Goal: Information Seeking & Learning: Learn about a topic

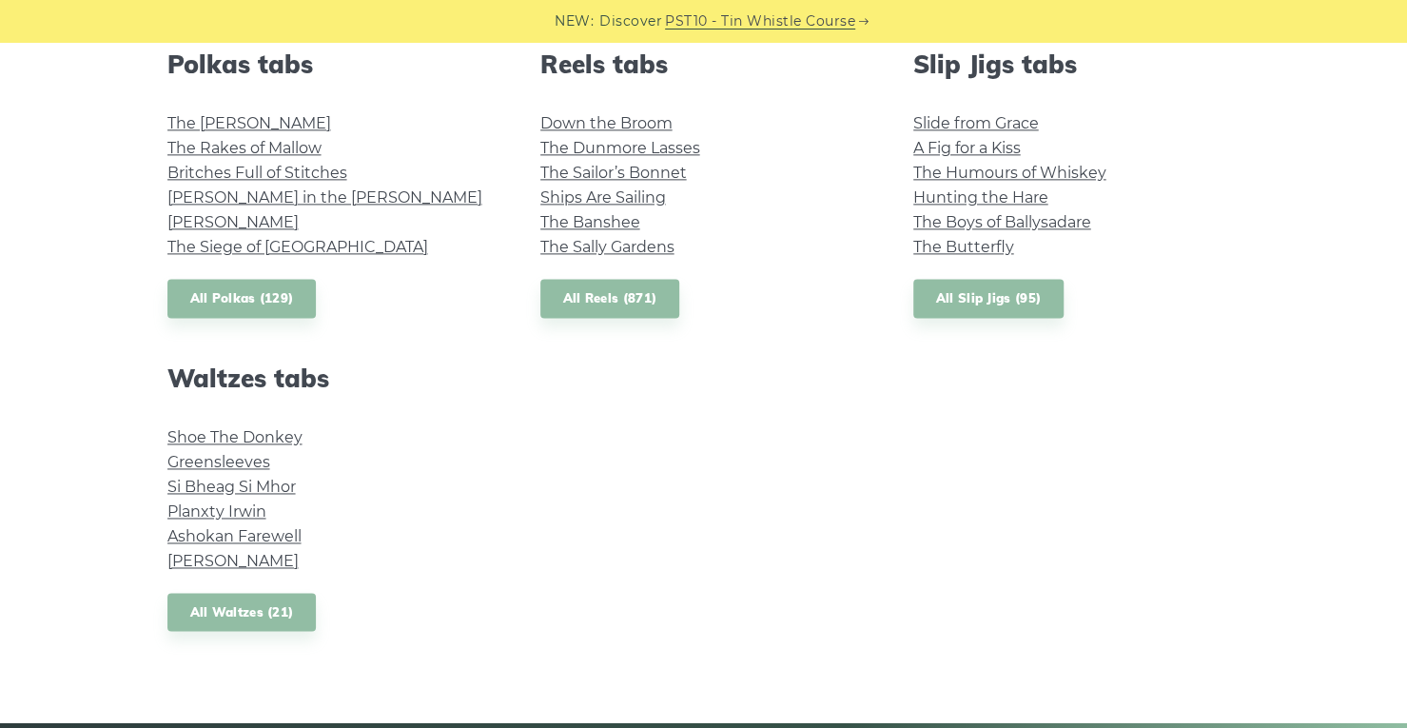
scroll to position [1522, 0]
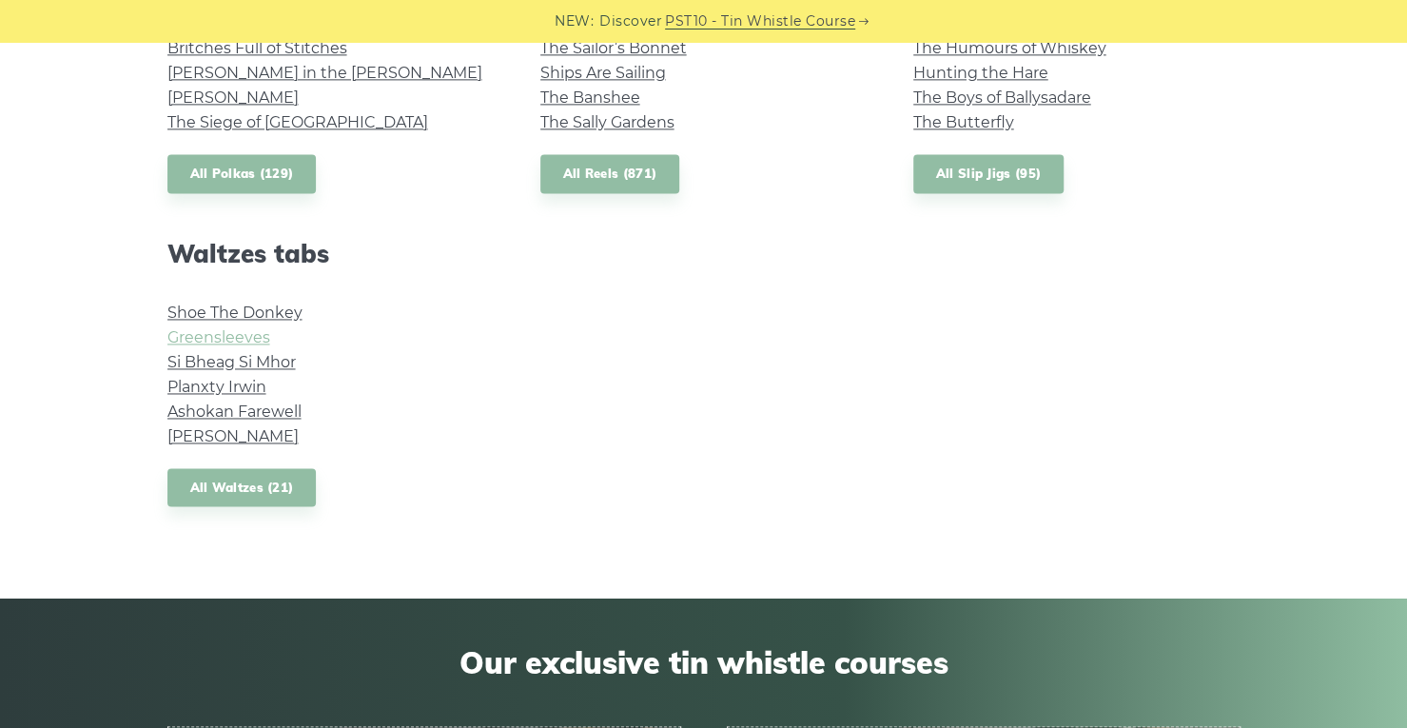
click at [226, 337] on link "Greensleeves" at bounding box center [218, 337] width 103 height 18
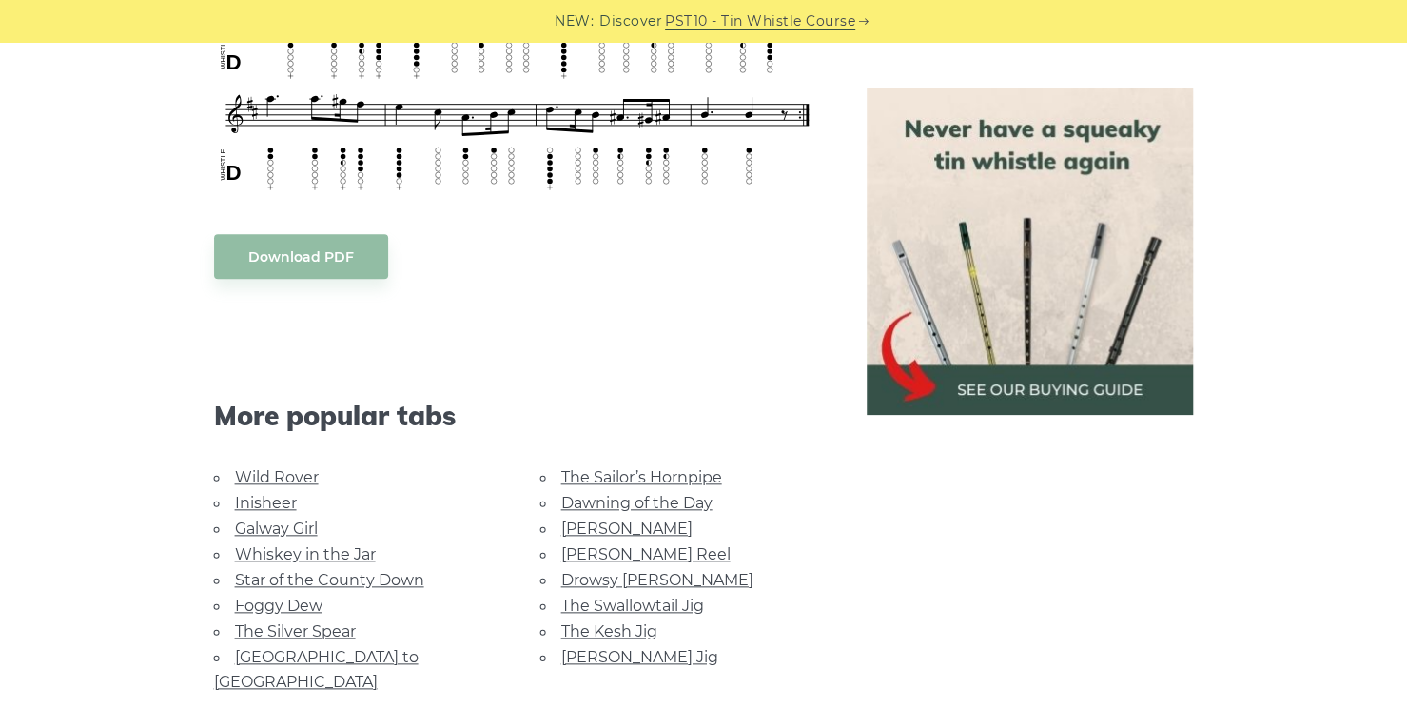
scroll to position [951, 0]
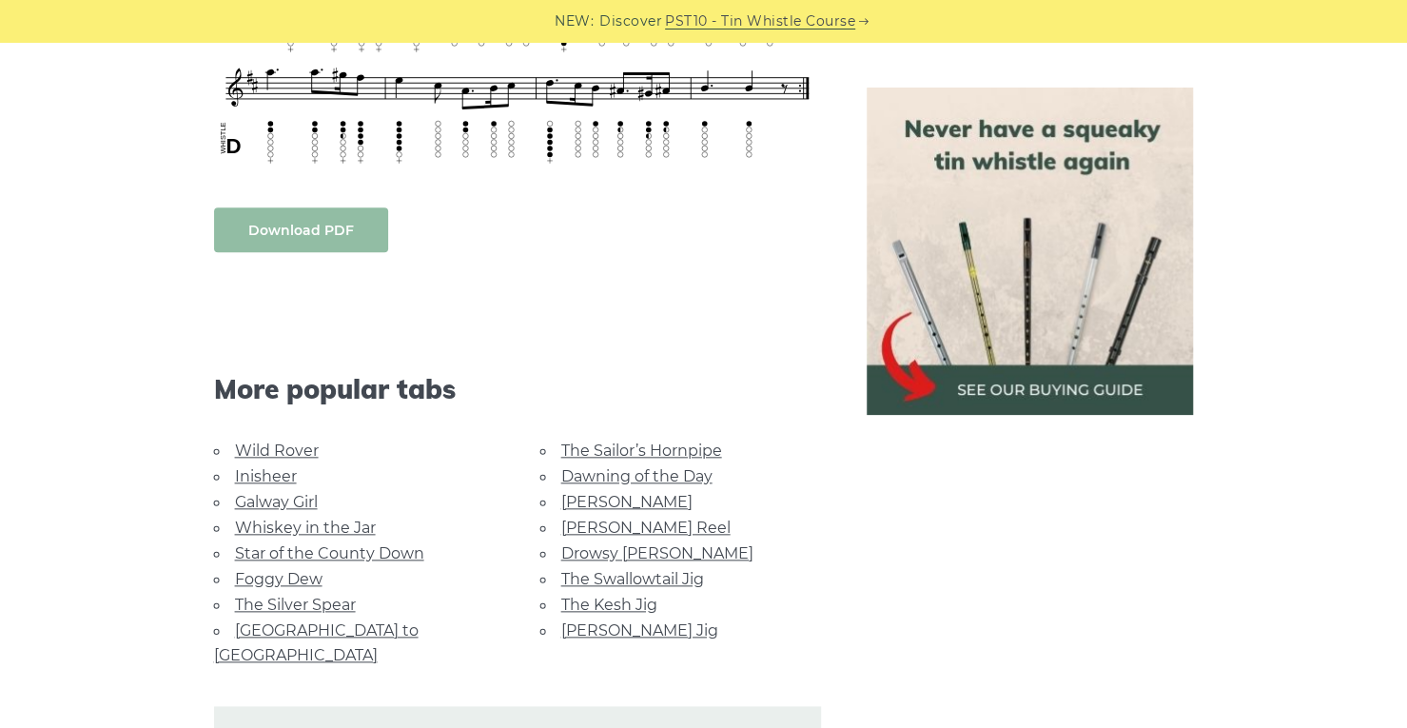
click at [317, 223] on link "Download PDF" at bounding box center [301, 229] width 174 height 45
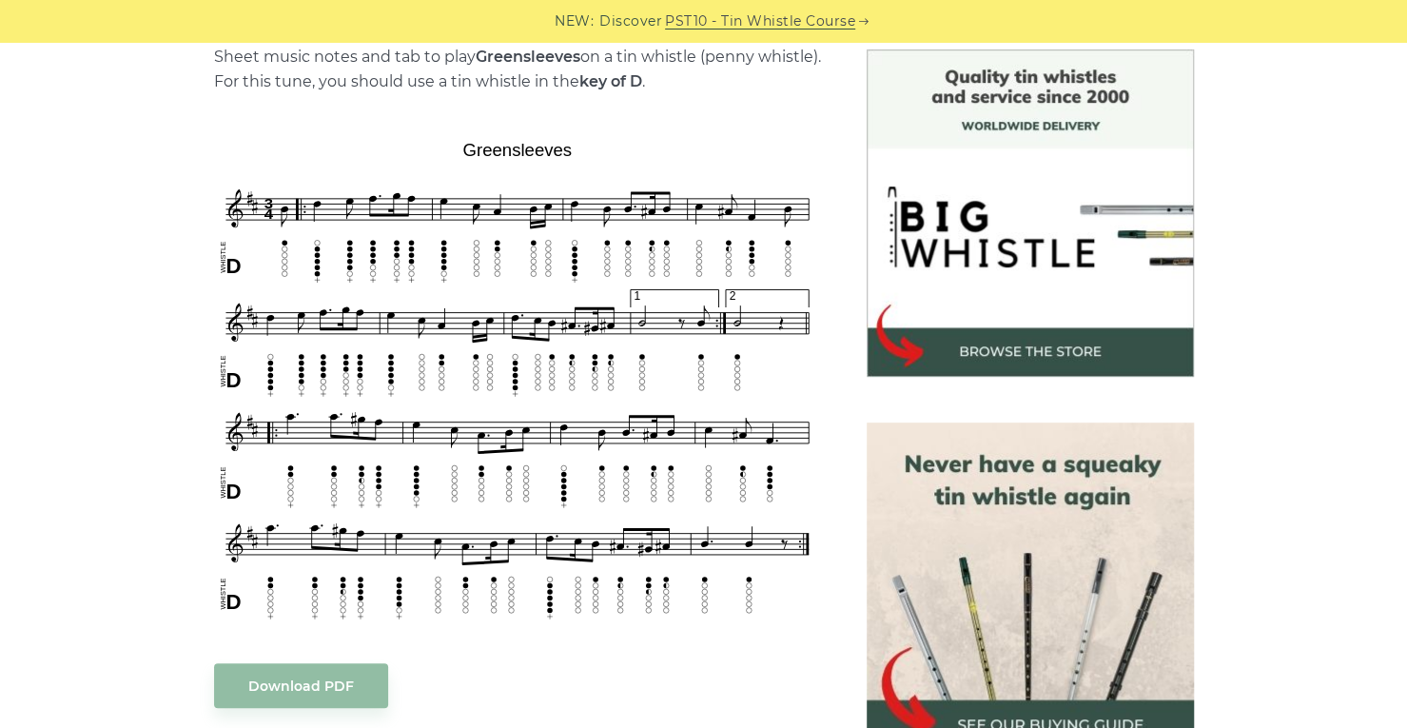
scroll to position [0, 0]
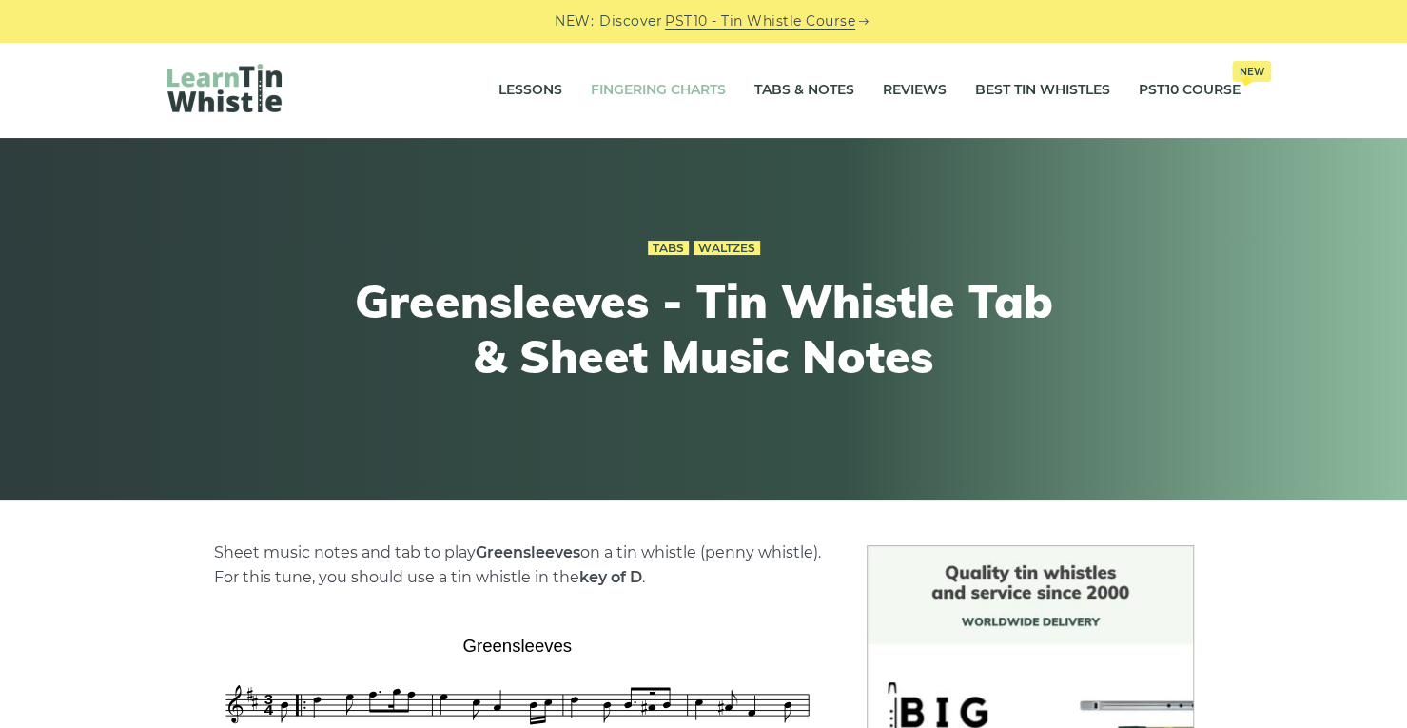
click at [665, 92] on link "Fingering Charts" at bounding box center [658, 91] width 135 height 48
click at [643, 88] on link "Fingering Charts" at bounding box center [658, 91] width 135 height 48
click at [795, 86] on link "Tabs & Notes" at bounding box center [804, 91] width 100 height 48
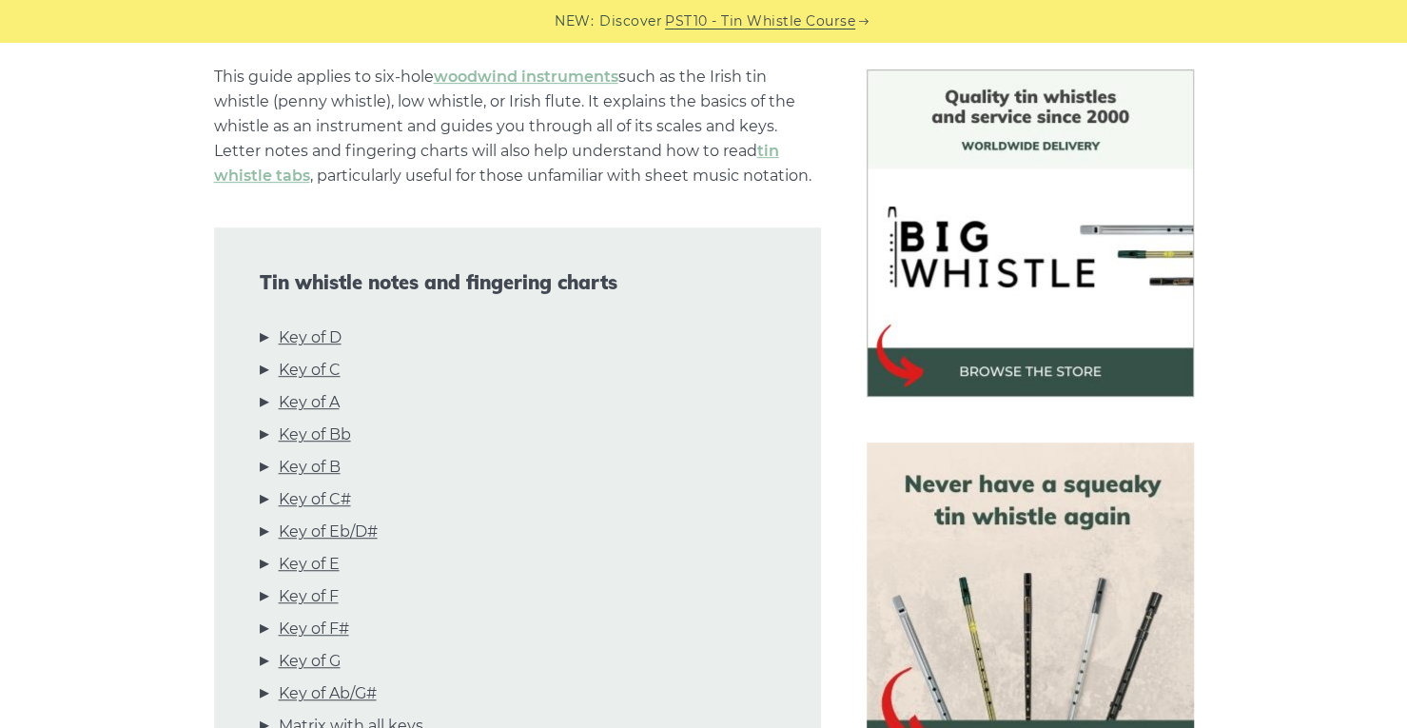
scroll to position [571, 0]
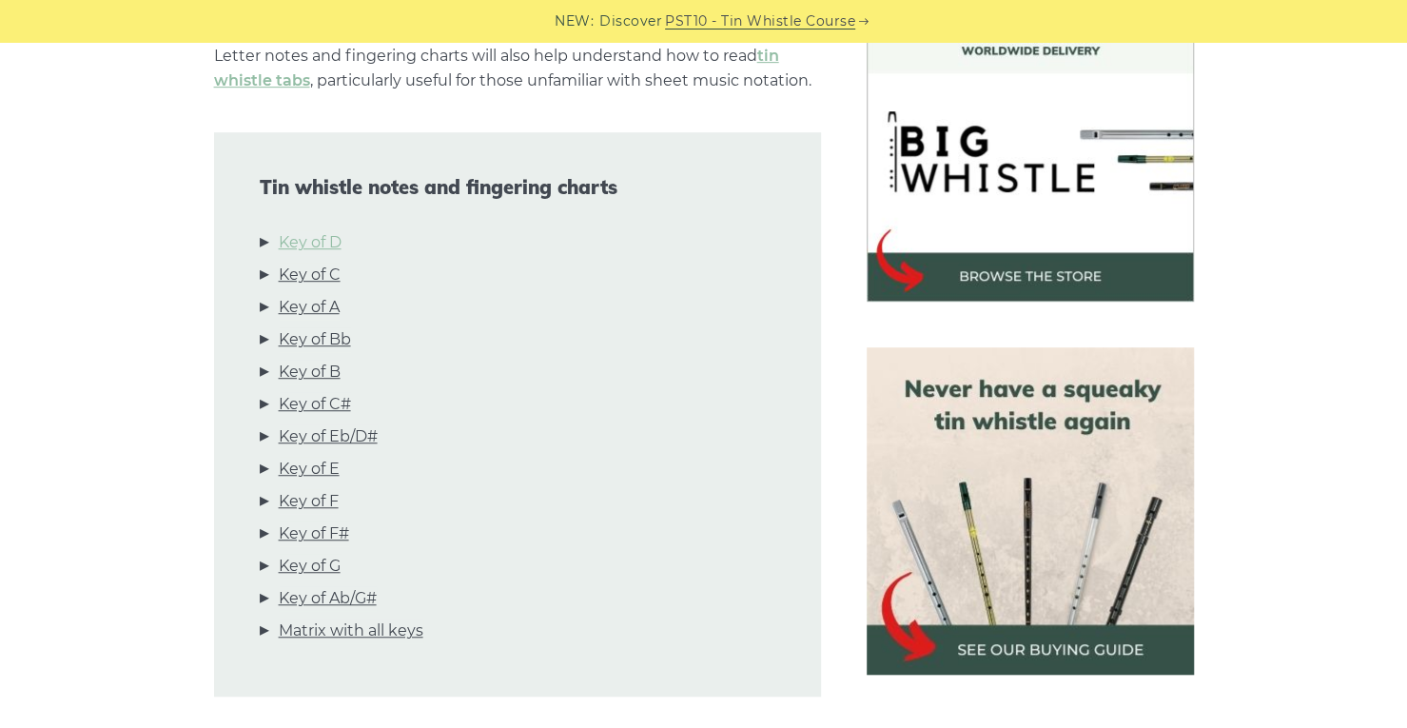
click at [331, 244] on link "Key of D" at bounding box center [310, 242] width 63 height 25
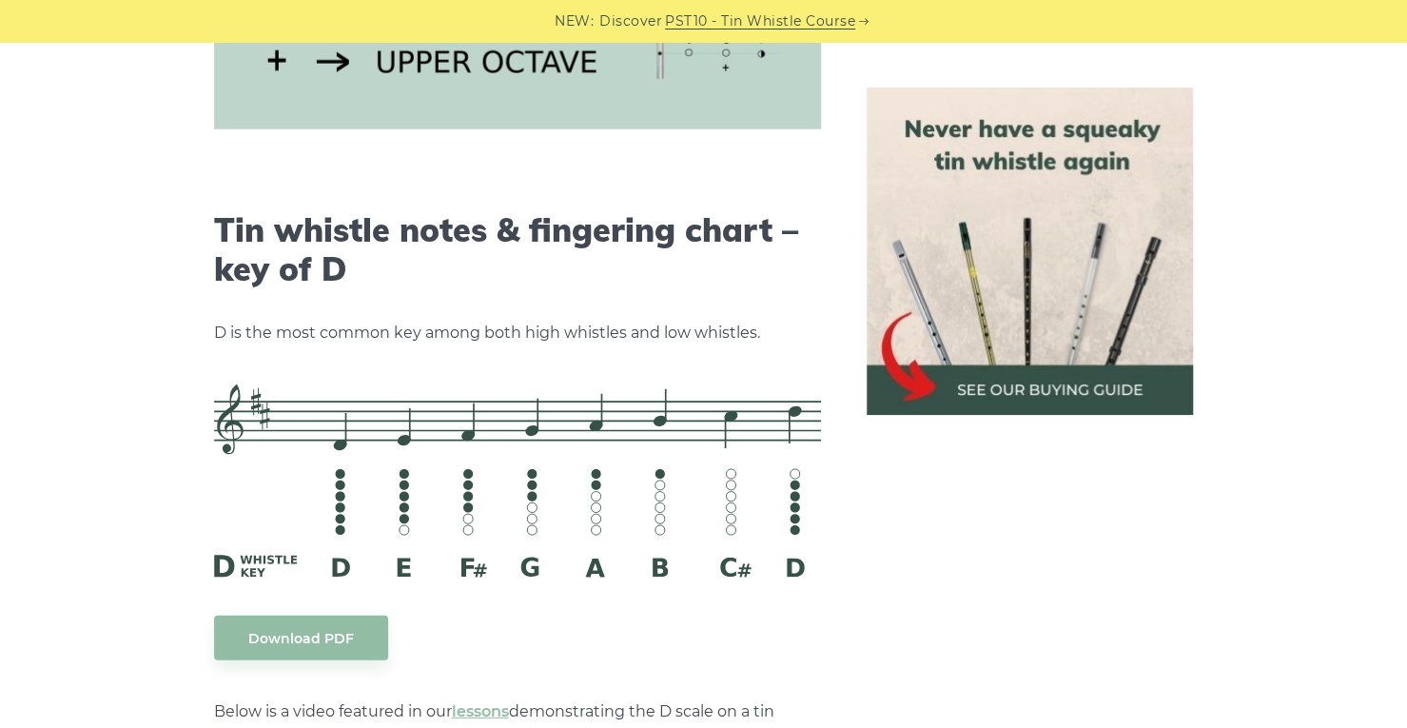
scroll to position [2963, 0]
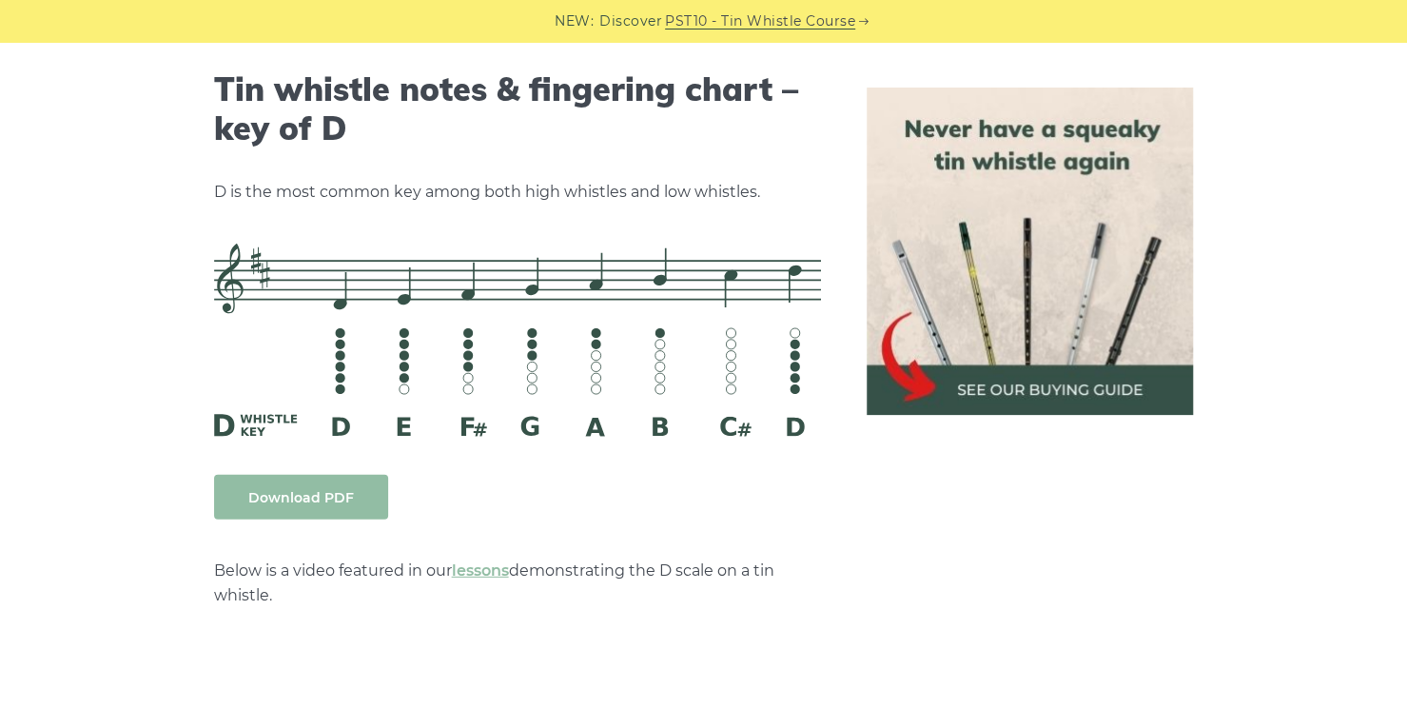
click at [323, 499] on link "Download PDF" at bounding box center [301, 497] width 174 height 45
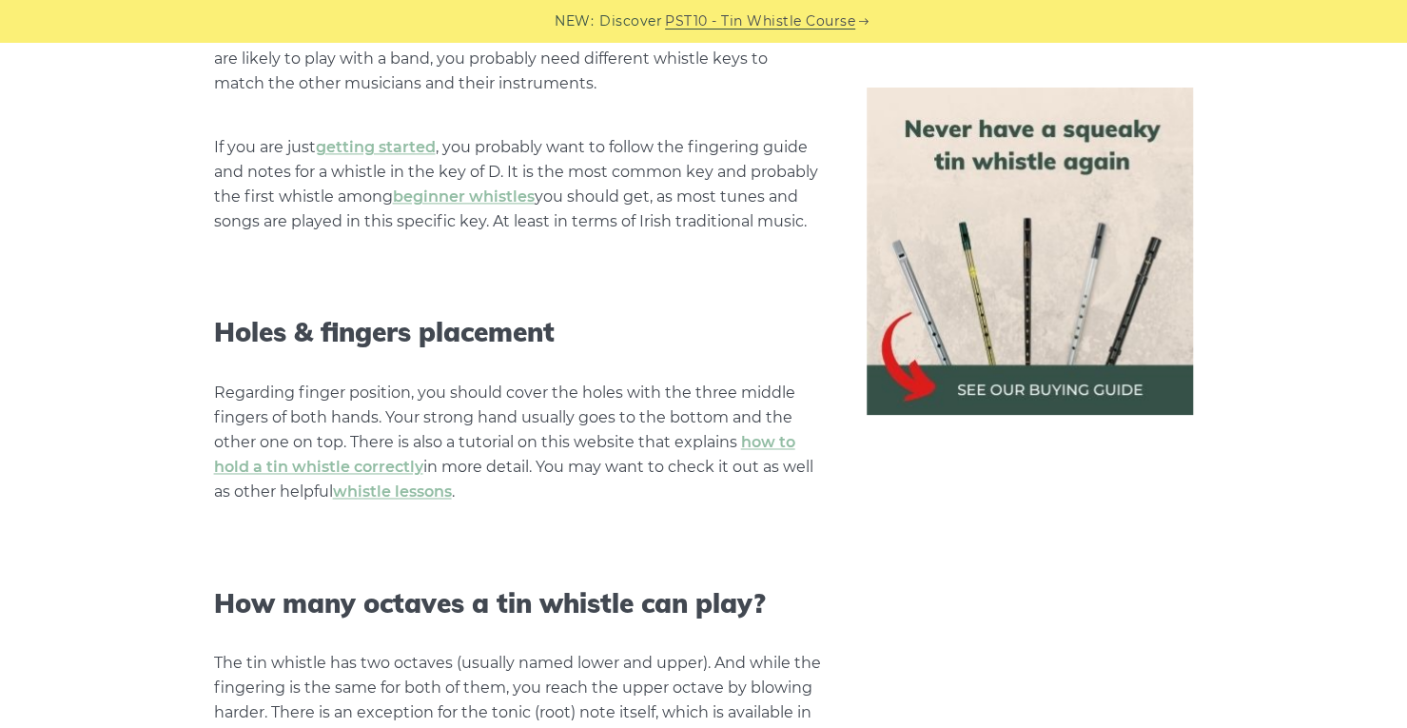
scroll to position [1427, 0]
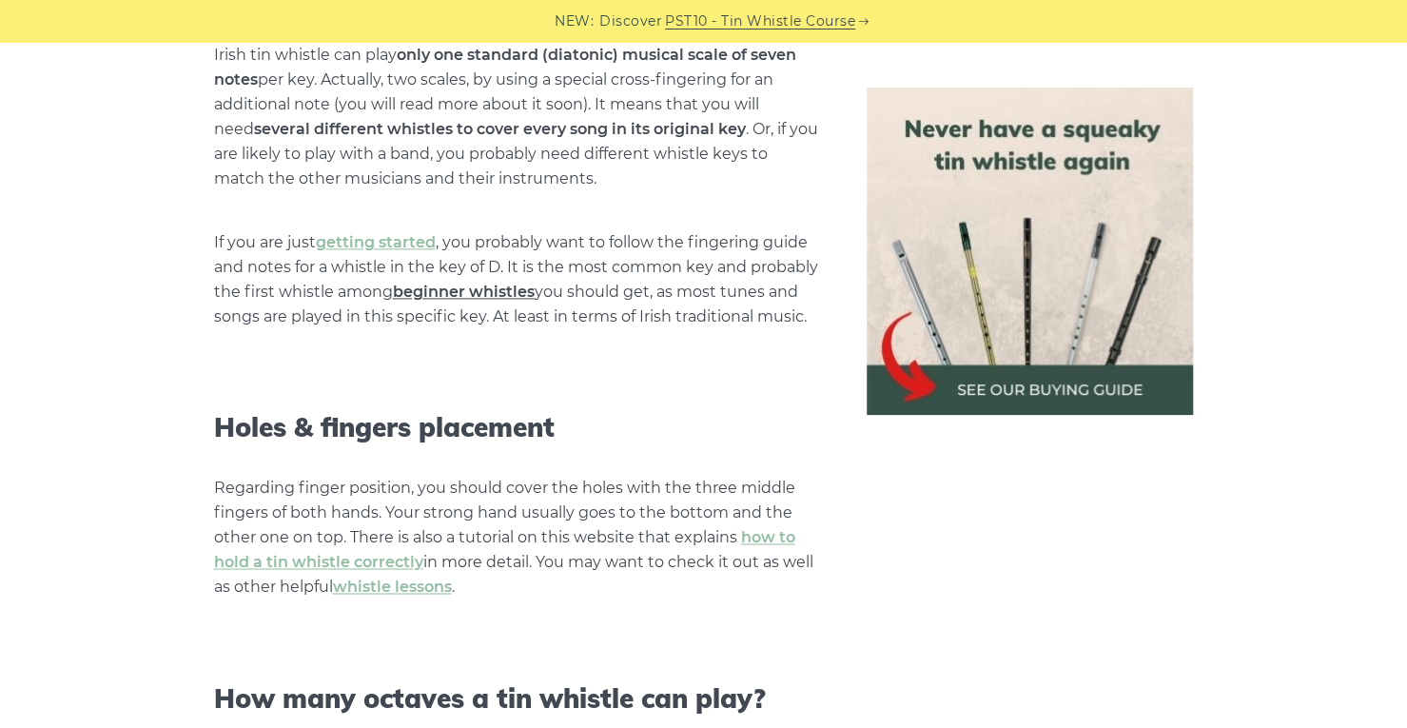
click at [439, 296] on link "beginner whistles" at bounding box center [464, 291] width 142 height 18
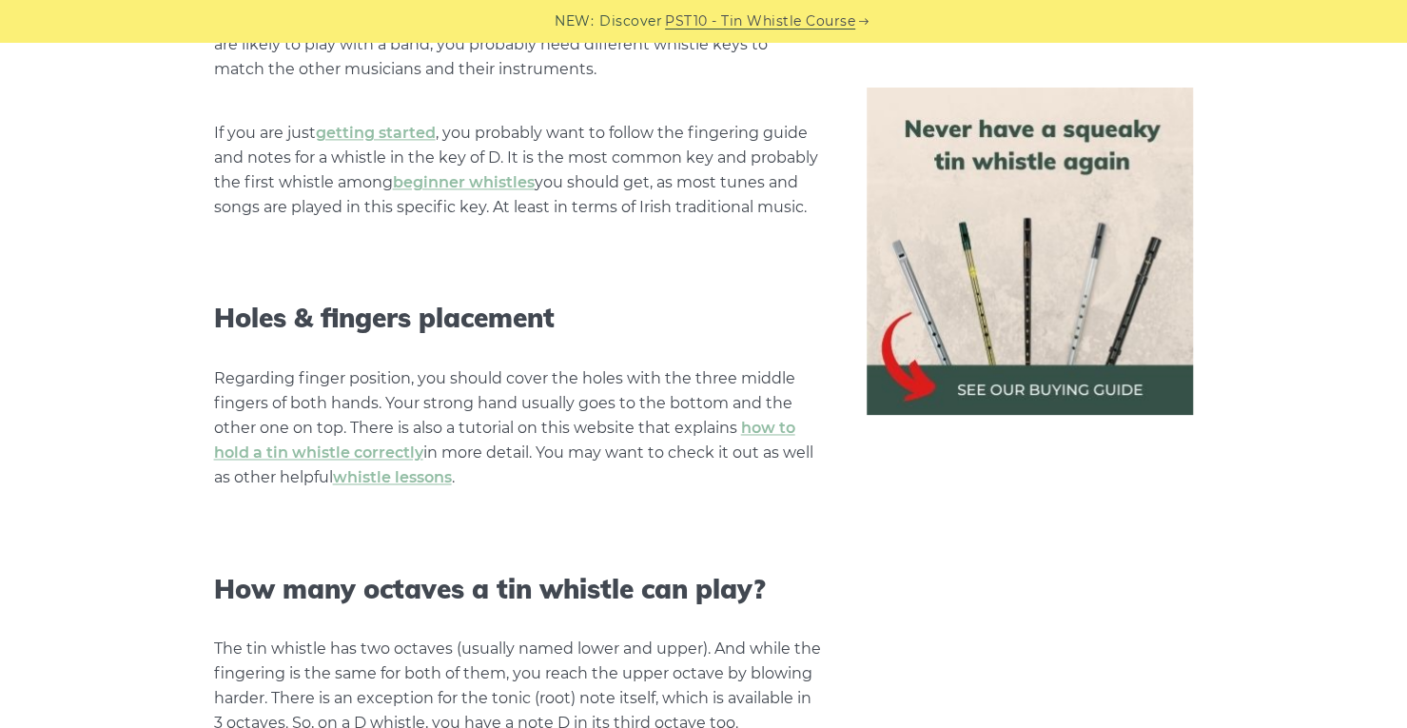
scroll to position [1617, 0]
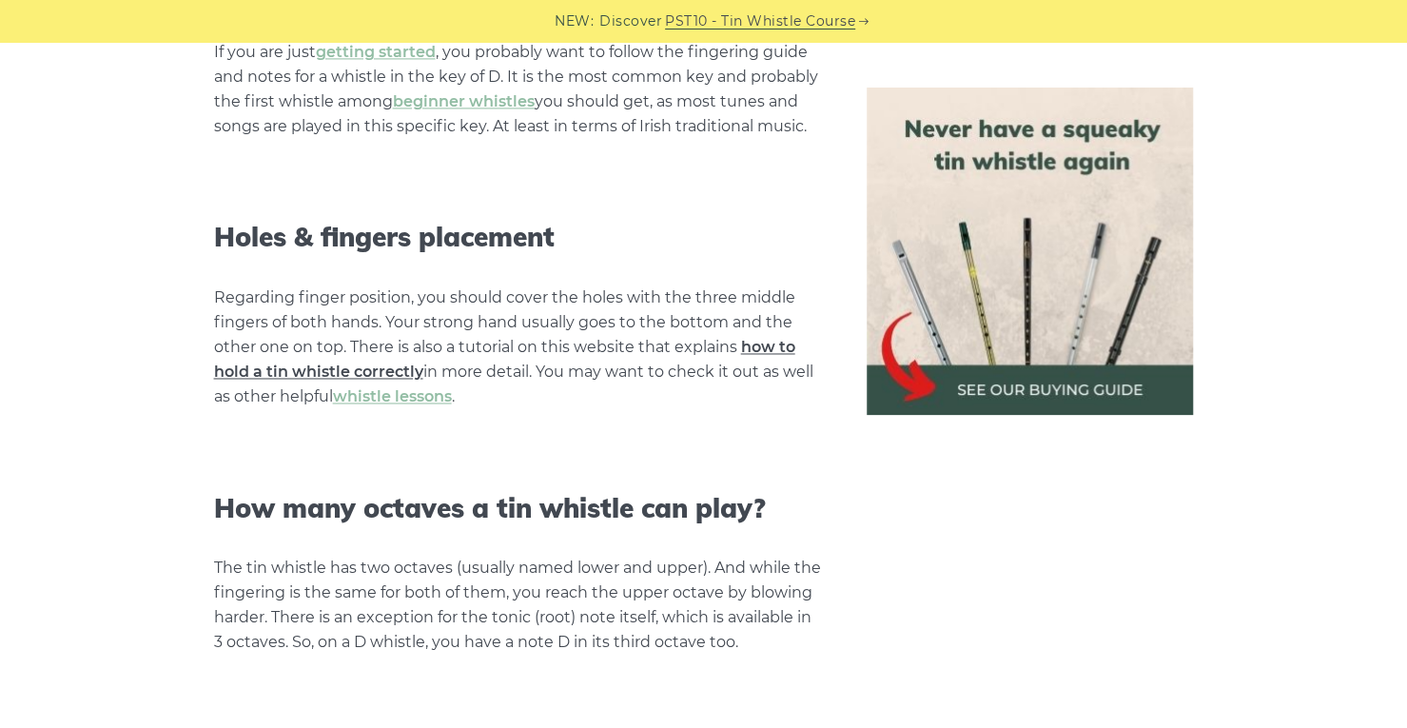
click at [371, 371] on link "how to hold a tin whistle correctly" at bounding box center [504, 359] width 581 height 43
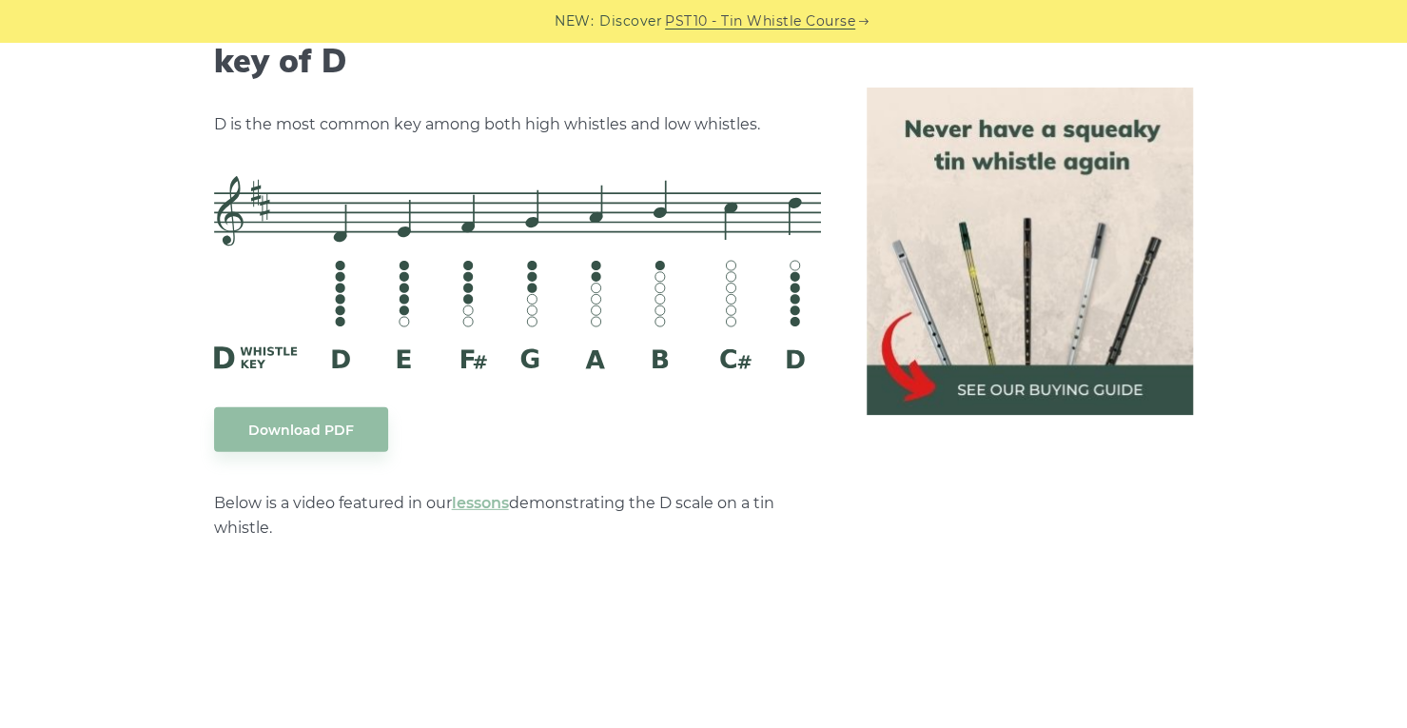
scroll to position [3329, 0]
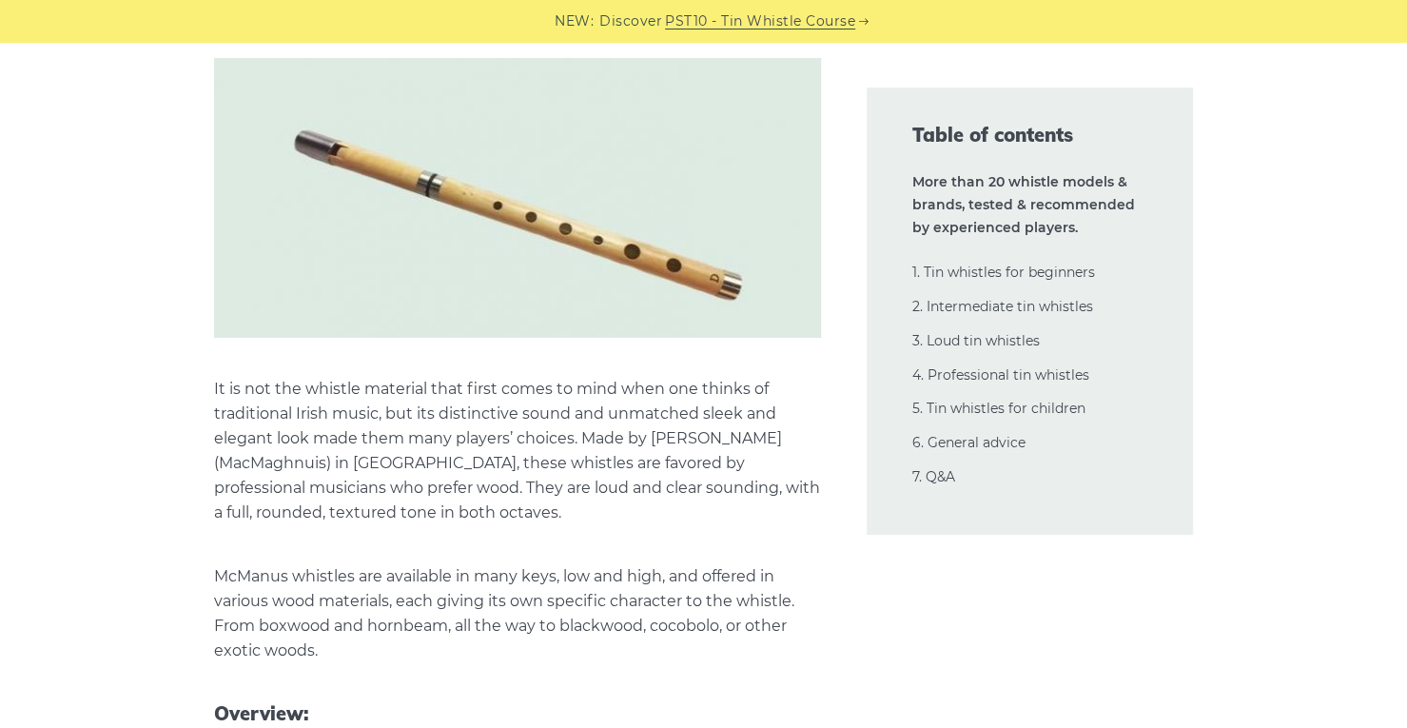
scroll to position [29197, 0]
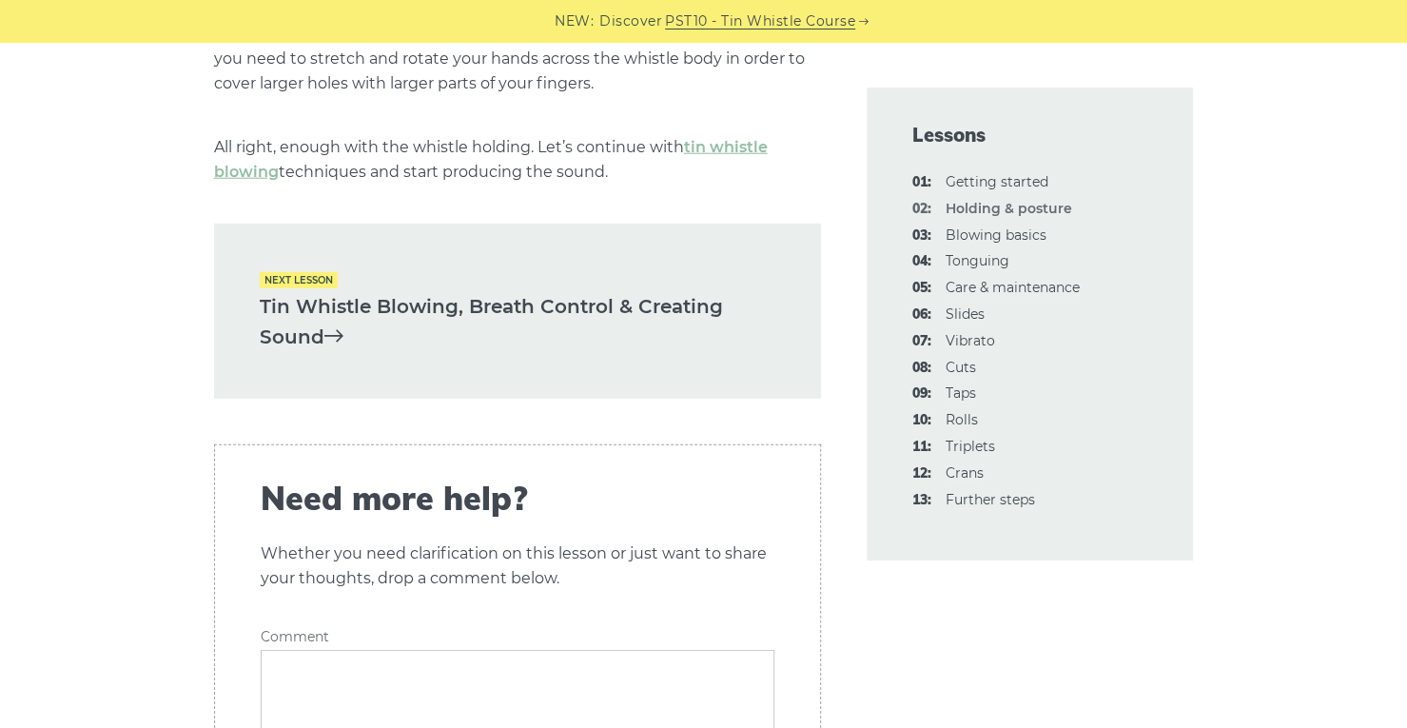
scroll to position [3329, 0]
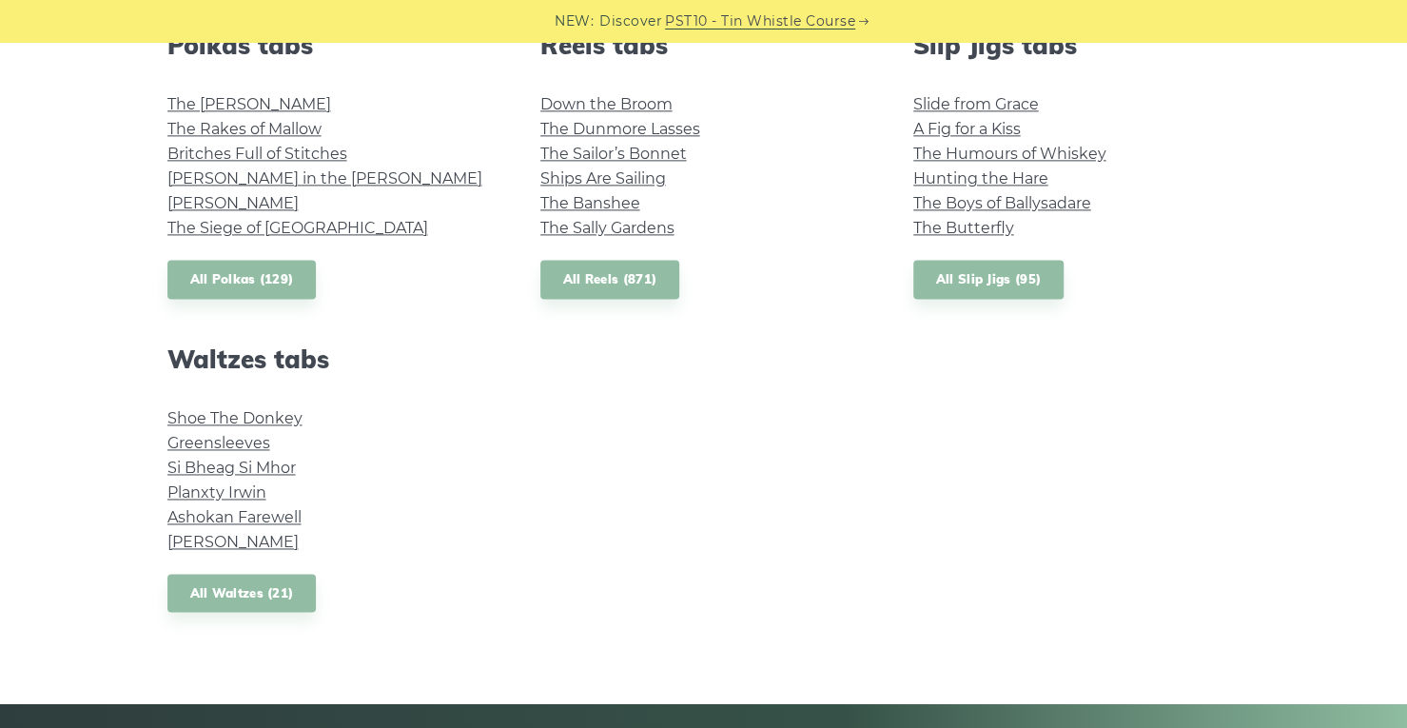
scroll to position [1522, 0]
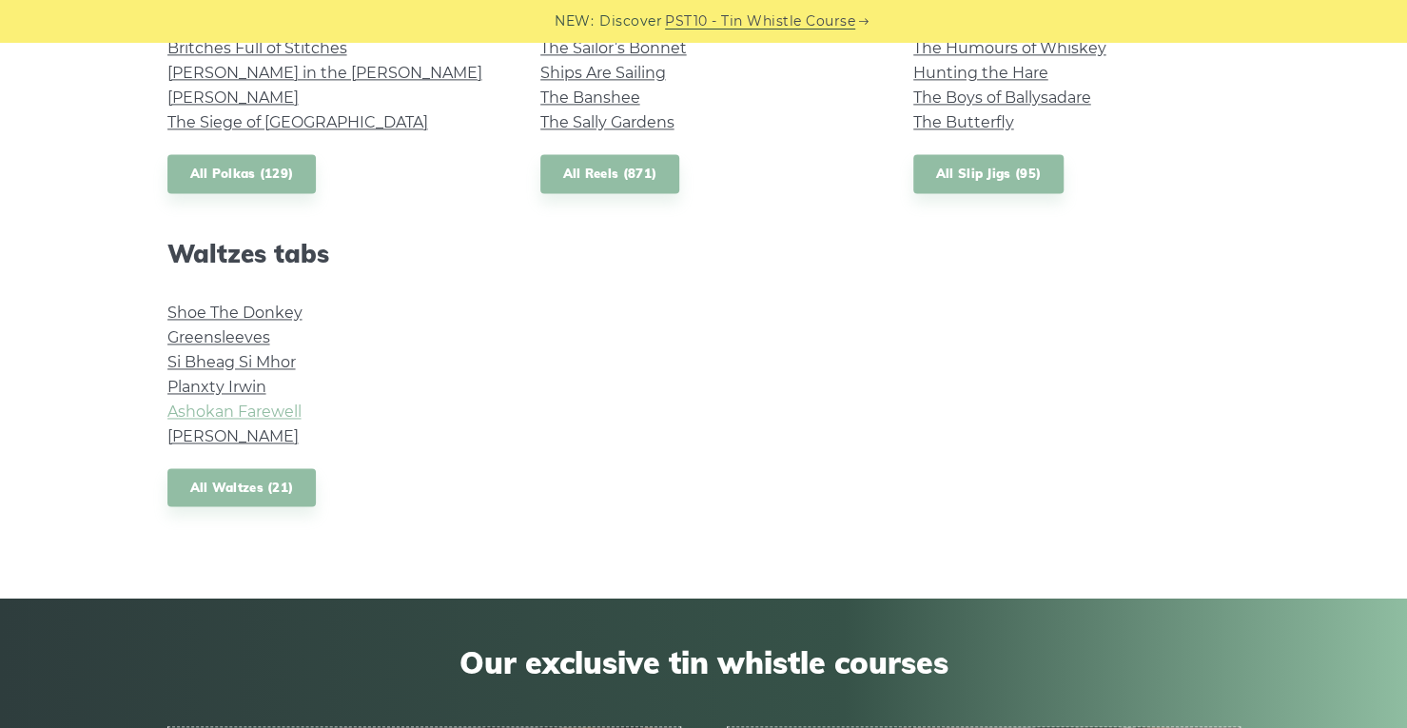
click at [290, 414] on link "Ashokan Farewell" at bounding box center [234, 411] width 134 height 18
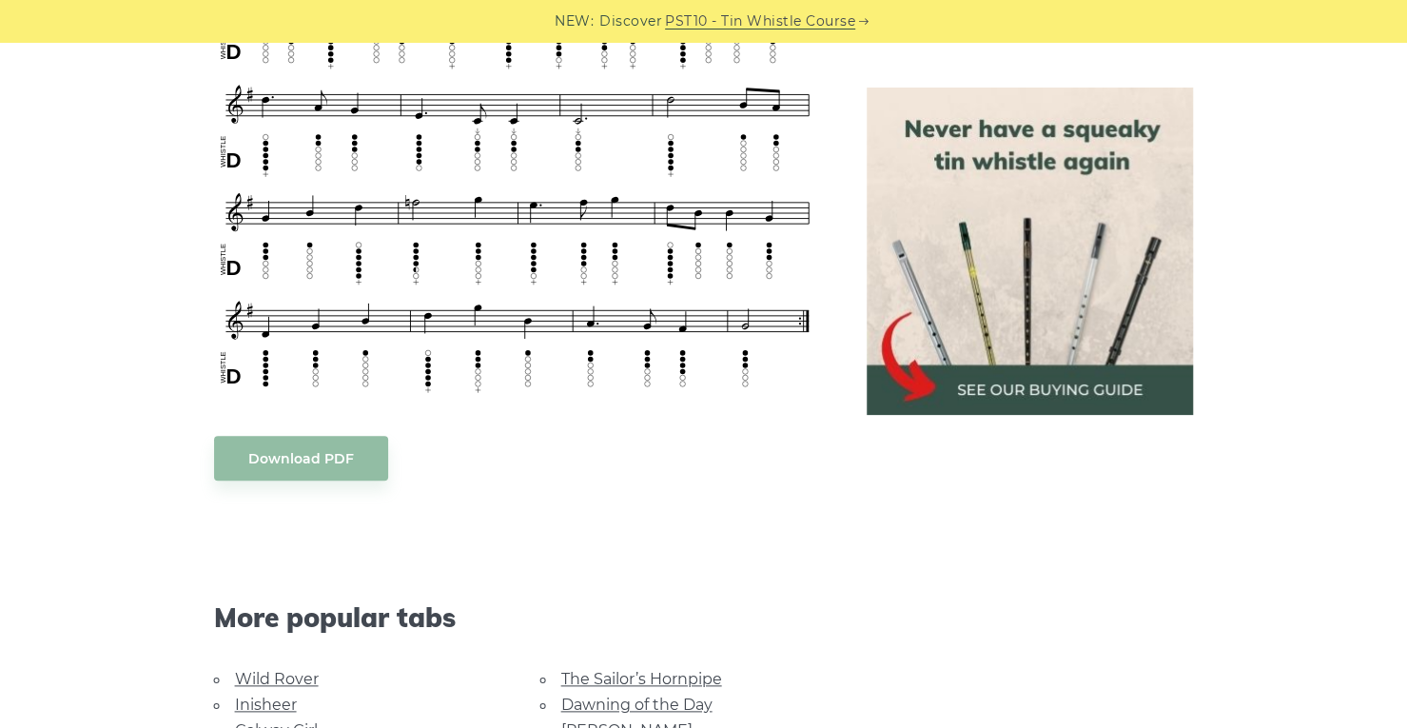
scroll to position [951, 0]
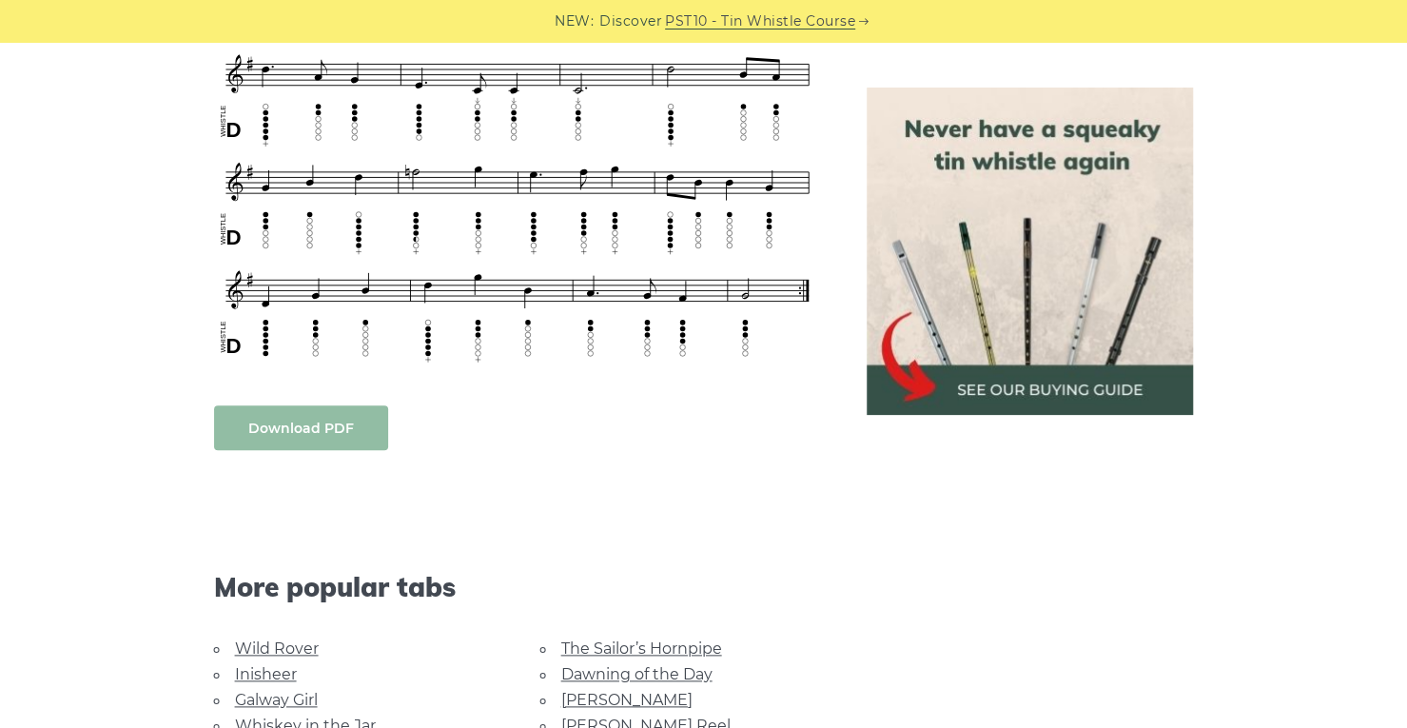
click at [349, 428] on link "Download PDF" at bounding box center [301, 427] width 174 height 45
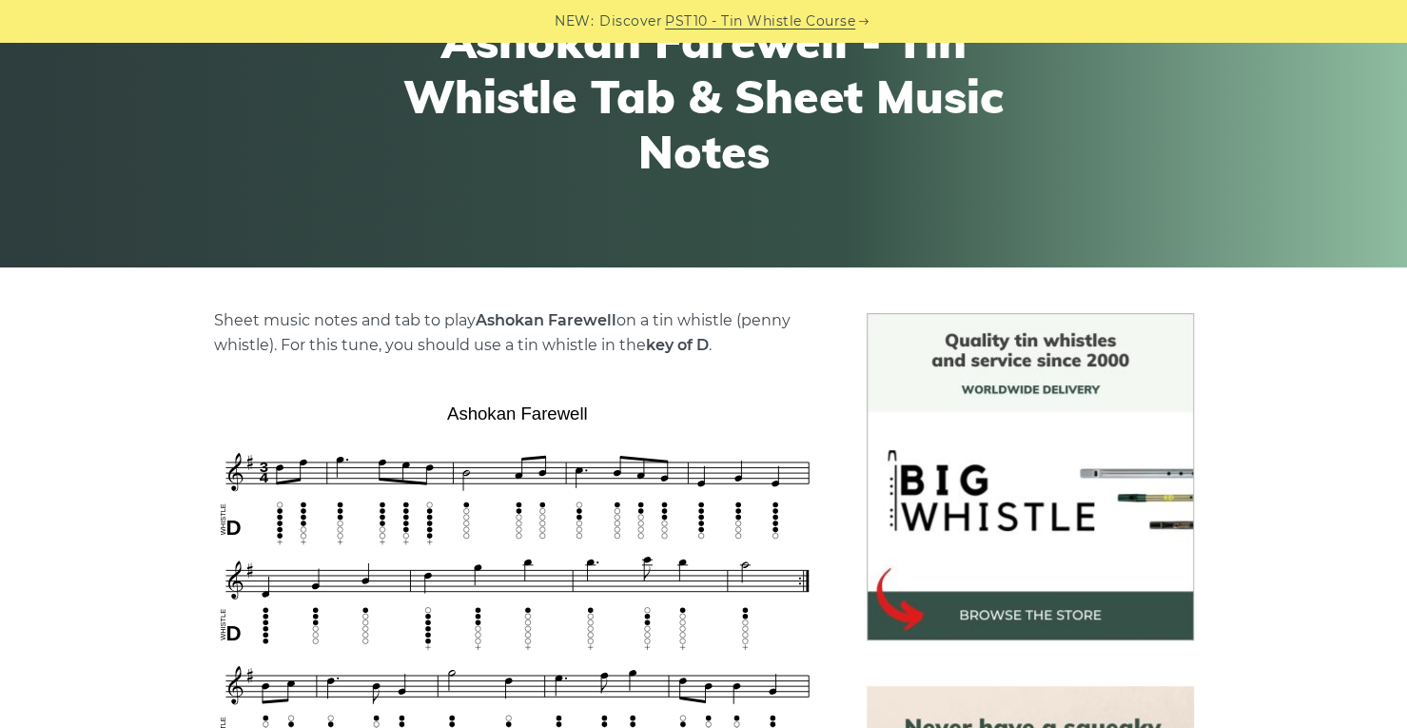
scroll to position [190, 0]
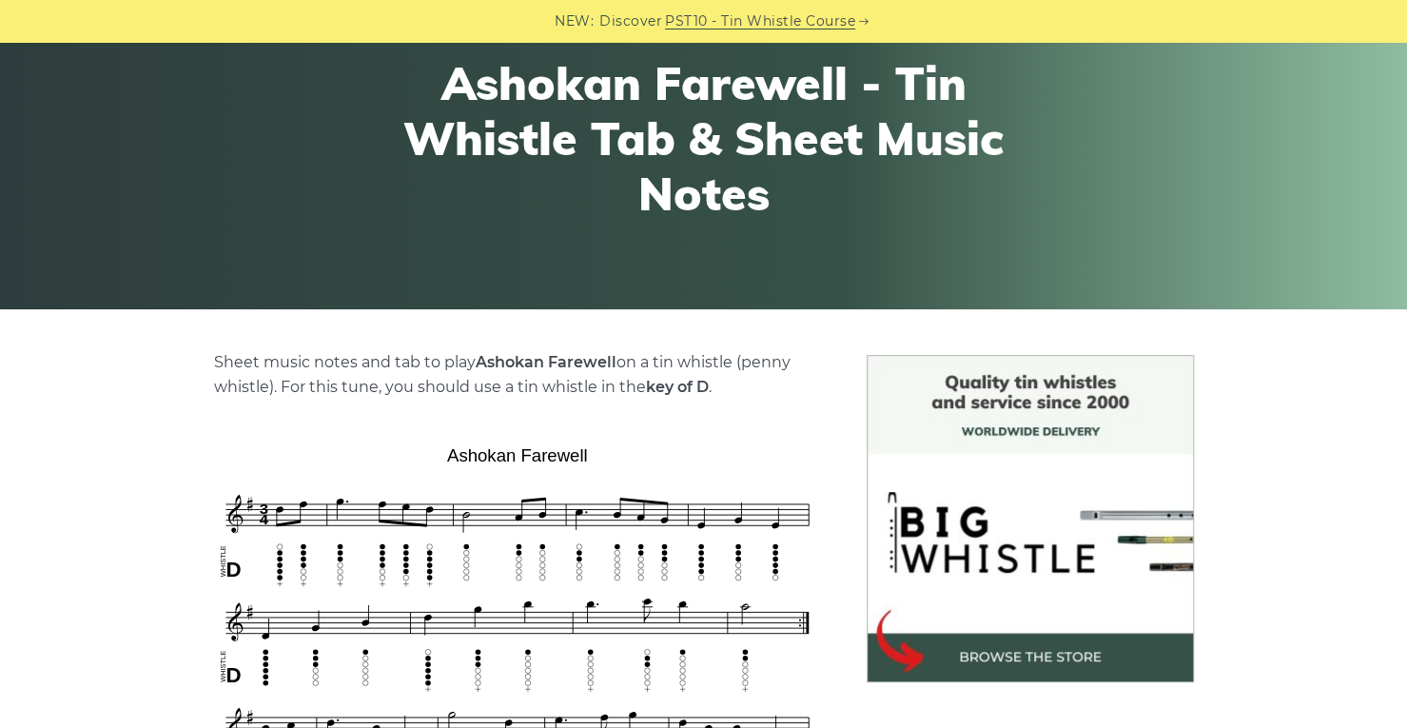
drag, startPoint x: 476, startPoint y: 359, endPoint x: 614, endPoint y: 359, distance: 137.9
click at [614, 359] on strong "Ashokan Farewell" at bounding box center [546, 362] width 141 height 18
